Goal: Task Accomplishment & Management: Use online tool/utility

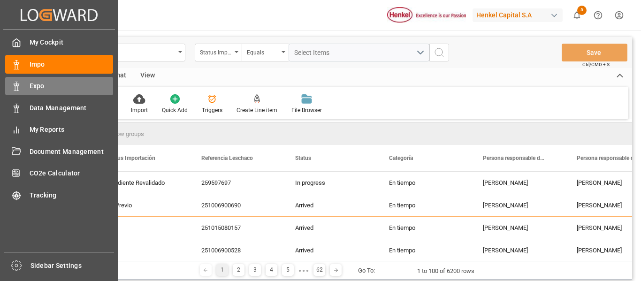
click at [22, 88] on div "Expo Expo" at bounding box center [59, 86] width 108 height 18
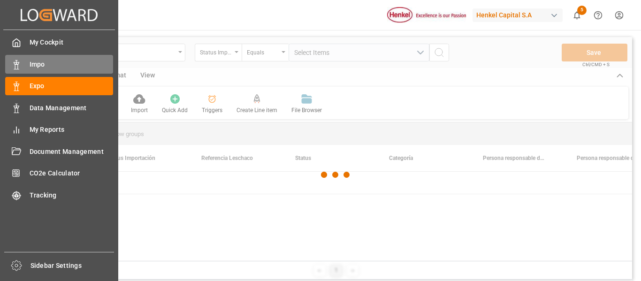
click at [30, 66] on span "Impo" at bounding box center [72, 65] width 84 height 10
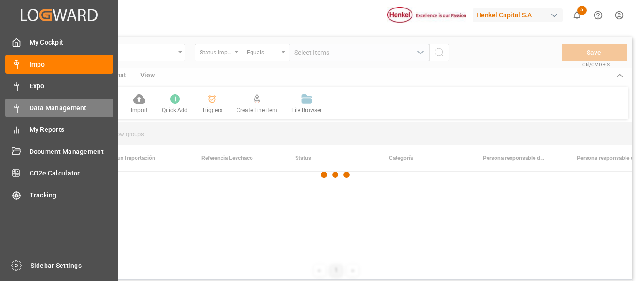
click at [46, 110] on span "Data Management" at bounding box center [72, 108] width 84 height 10
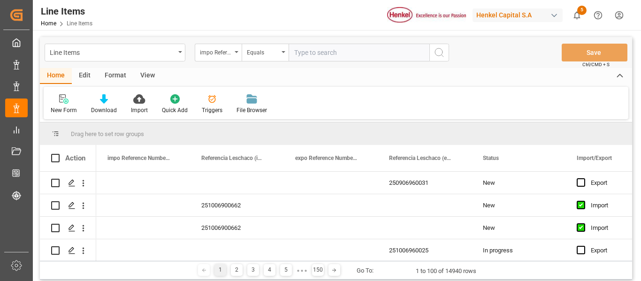
click at [91, 77] on div "Edit" at bounding box center [85, 76] width 26 height 16
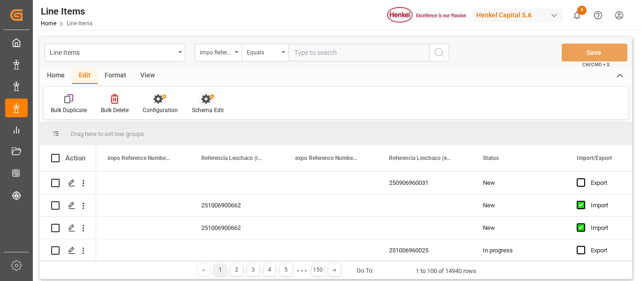
click at [200, 110] on div "Schema Edit" at bounding box center [208, 110] width 32 height 8
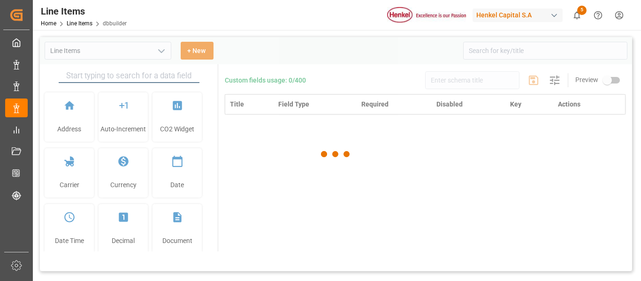
type input "Line Items"
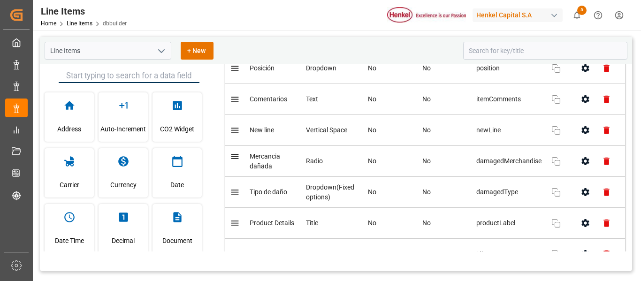
scroll to position [423, 0]
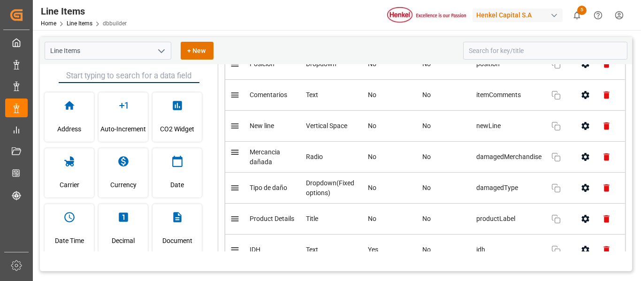
click at [581, 193] on icon "button" at bounding box center [586, 188] width 10 height 10
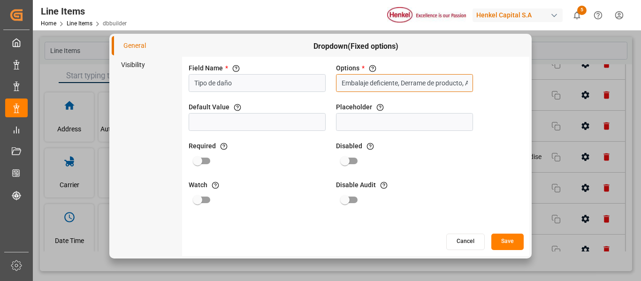
click at [433, 83] on input "Embalaje deficiente, Derrame de producto, Abollado, Roto, Aplastado, Cambio de …" at bounding box center [404, 83] width 137 height 18
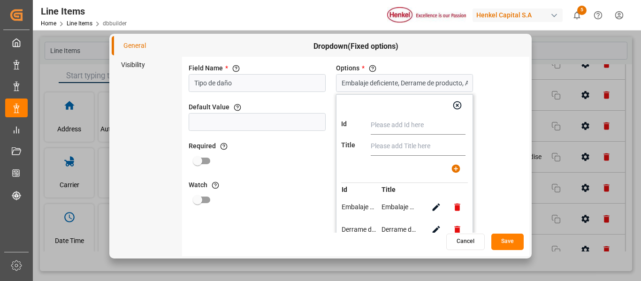
click at [431, 133] on input "text" at bounding box center [418, 125] width 95 height 19
type input "Tambores raspados"
click at [396, 141] on input "text" at bounding box center [418, 146] width 95 height 19
paste input "Tambores raspados"
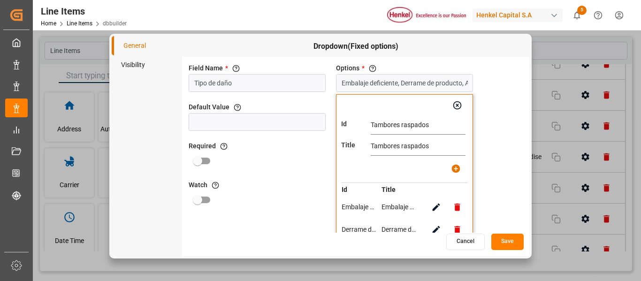
type input "Tambores raspados"
click at [452, 164] on icon "button" at bounding box center [456, 169] width 10 height 10
type input "Embalaje deficiente, Derrame de producto, Abollado, Roto, Aplastado, Cambio de …"
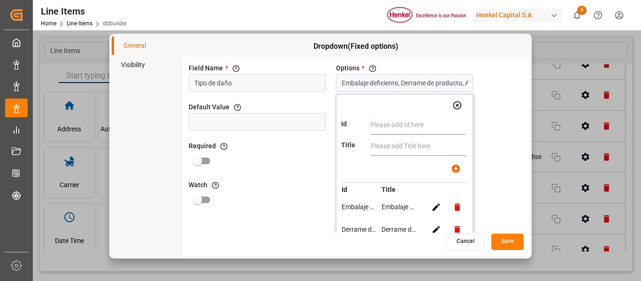
click at [516, 239] on button "Save" at bounding box center [508, 242] width 32 height 16
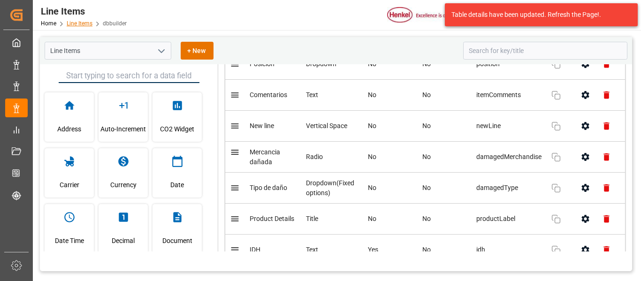
click at [83, 23] on link "Line Items" at bounding box center [80, 23] width 26 height 7
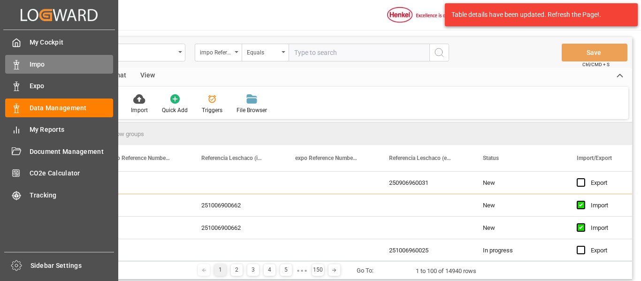
click at [17, 67] on icon at bounding box center [16, 64] width 9 height 9
